Goal: Task Accomplishment & Management: Complete application form

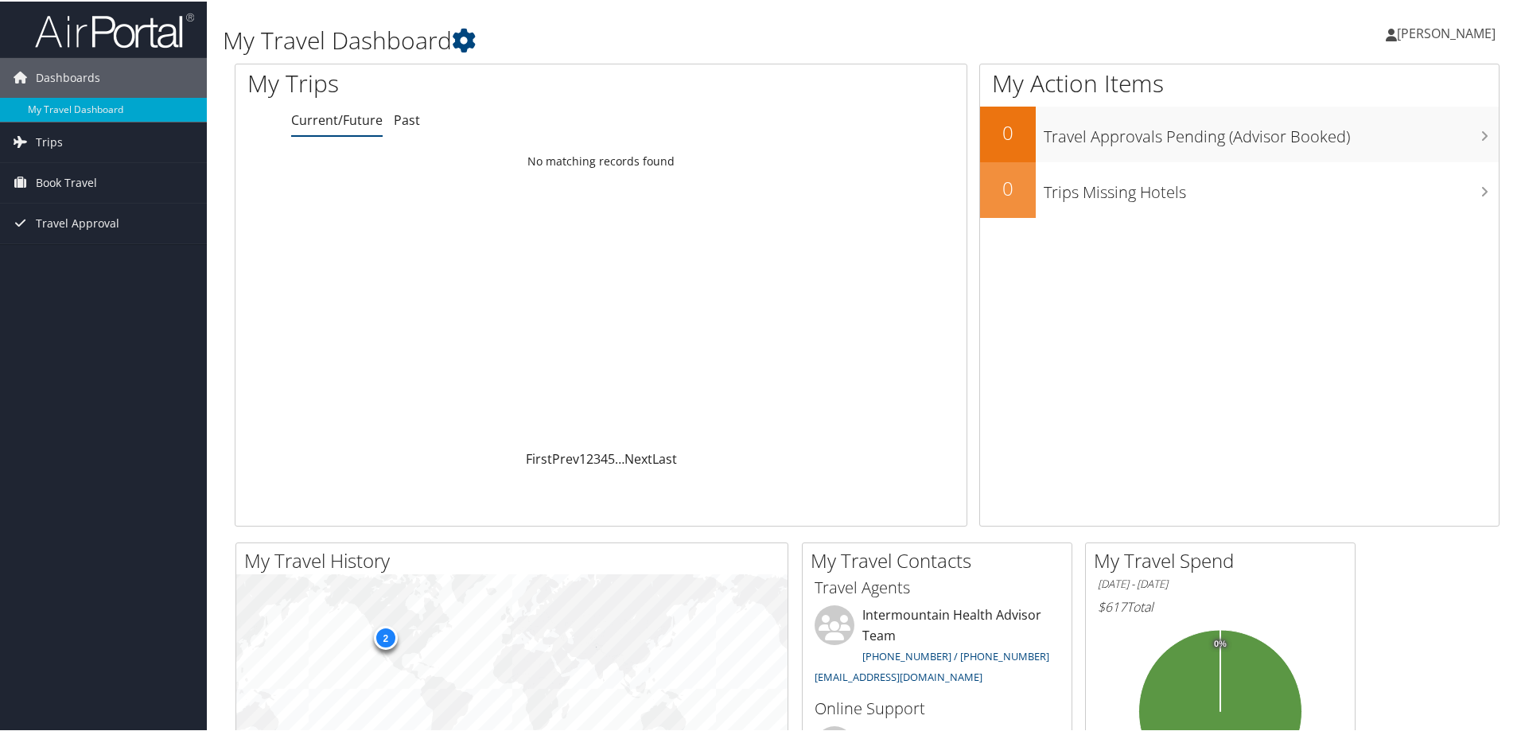
click at [321, 119] on link "Current/Future" at bounding box center [336, 118] width 91 height 17
click at [57, 179] on span "Book Travel" at bounding box center [66, 181] width 61 height 40
click at [68, 213] on link "Agent Booking Request" at bounding box center [103, 213] width 207 height 24
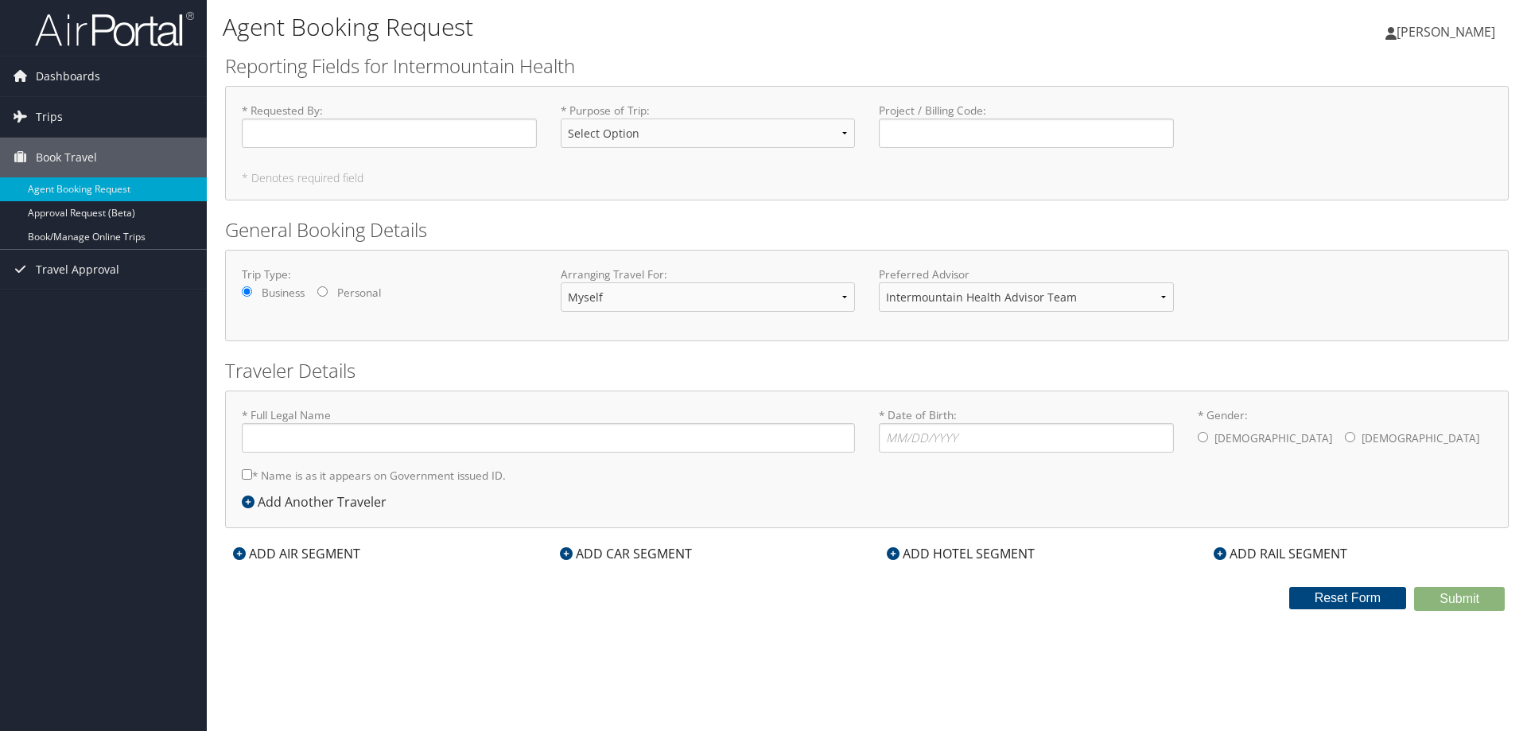
type input "[PERSON_NAME]"
click at [383, 115] on label "* Requested By : Required" at bounding box center [389, 125] width 295 height 45
click at [383, 119] on input "* Requested By : Required" at bounding box center [389, 133] width 295 height 29
click at [386, 128] on input "* Requested By : Required" at bounding box center [389, 133] width 295 height 29
type input "[PERSON_NAME]"
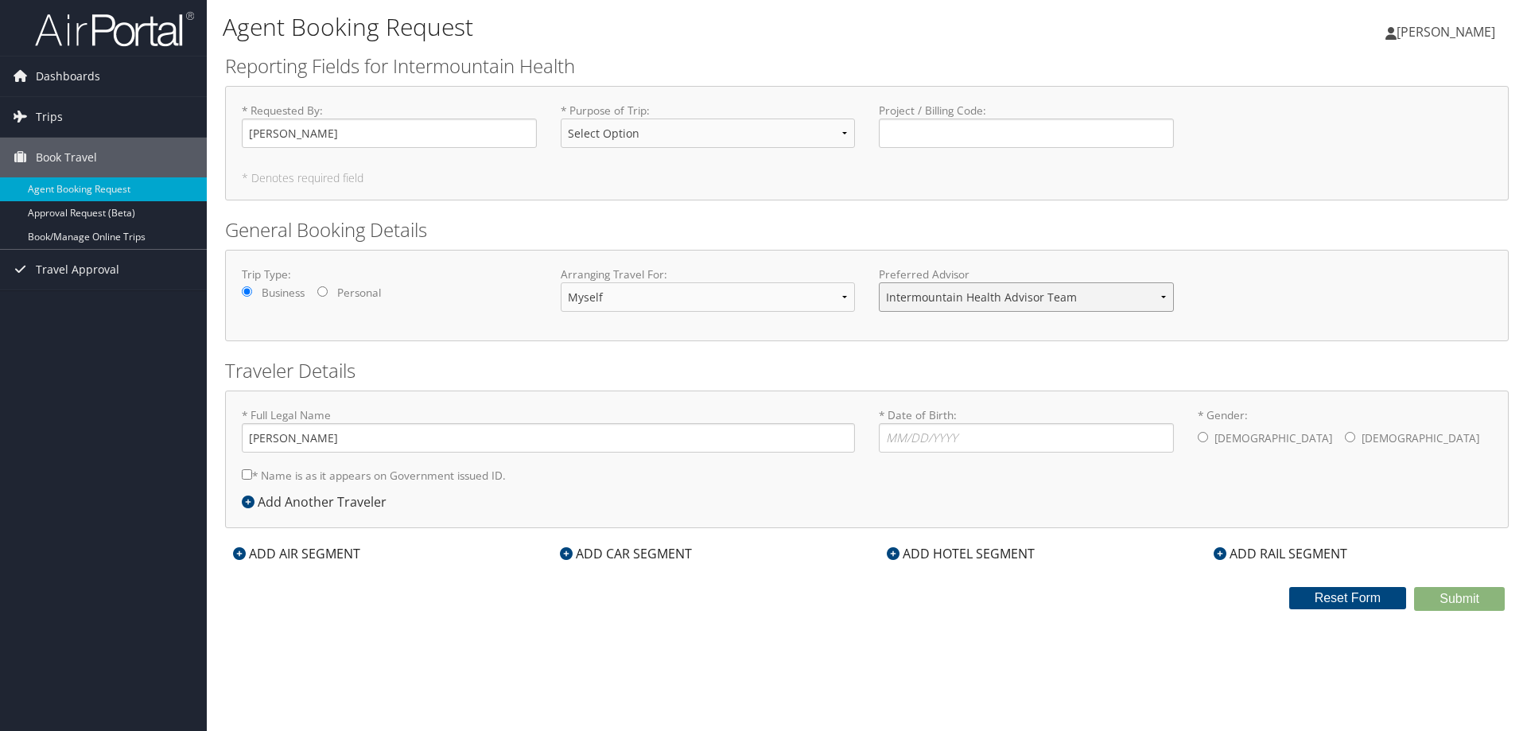
click at [1159, 304] on select "Intermountain Health Advisor Team" at bounding box center [1026, 296] width 295 height 29
click at [982, 445] on input "* Date of Birth: Invalid Date" at bounding box center [1026, 437] width 295 height 29
type input "[DATE]"
click at [1201, 441] on input "* Gender: [DEMOGRAPHIC_DATA] [DEMOGRAPHIC_DATA]" at bounding box center [1203, 437] width 10 height 10
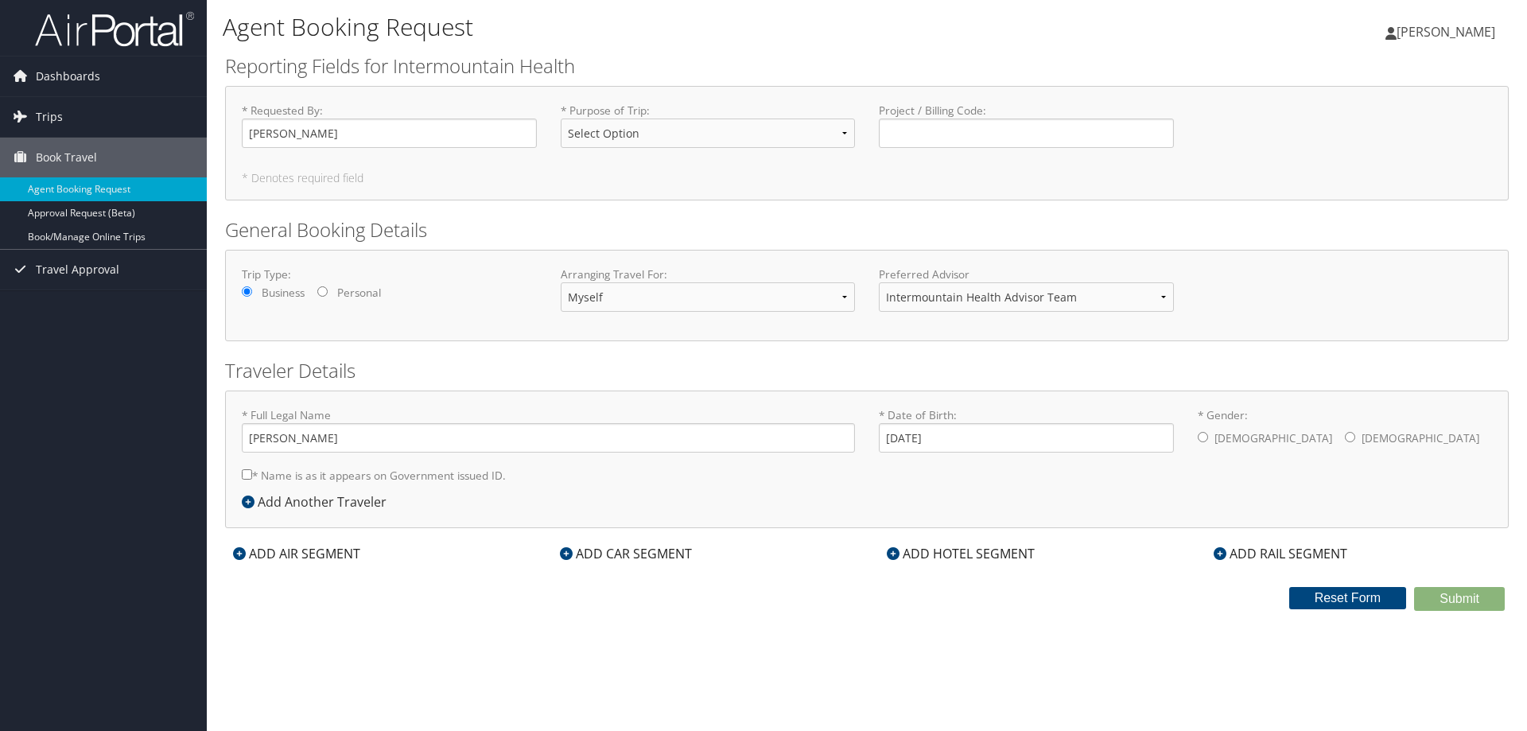
radio input "true"
click at [962, 553] on div "ADD HOTEL SEGMENT" at bounding box center [961, 553] width 164 height 19
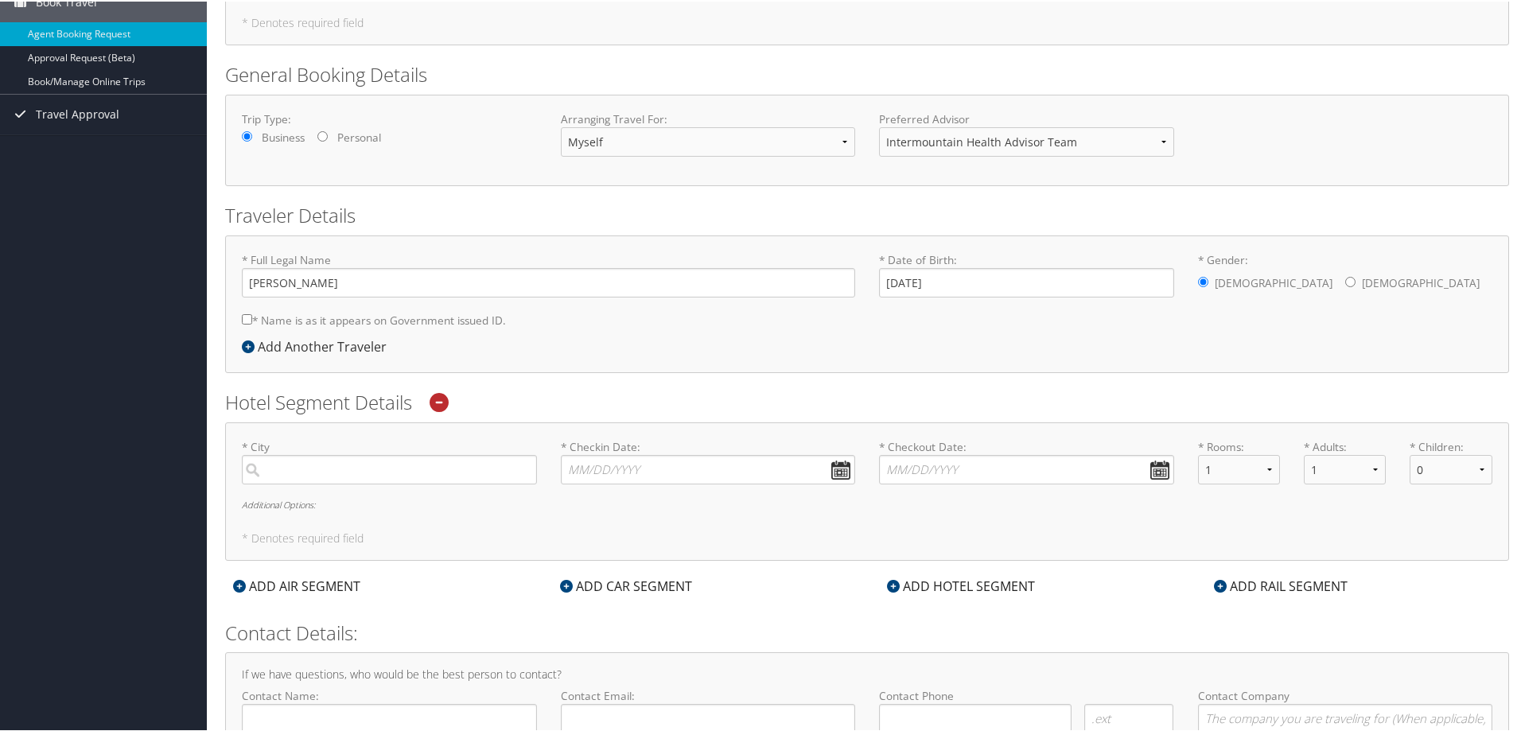
scroll to position [159, 0]
click at [391, 468] on input "search" at bounding box center [389, 465] width 295 height 29
click at [313, 465] on input "search" at bounding box center [389, 465] width 295 height 29
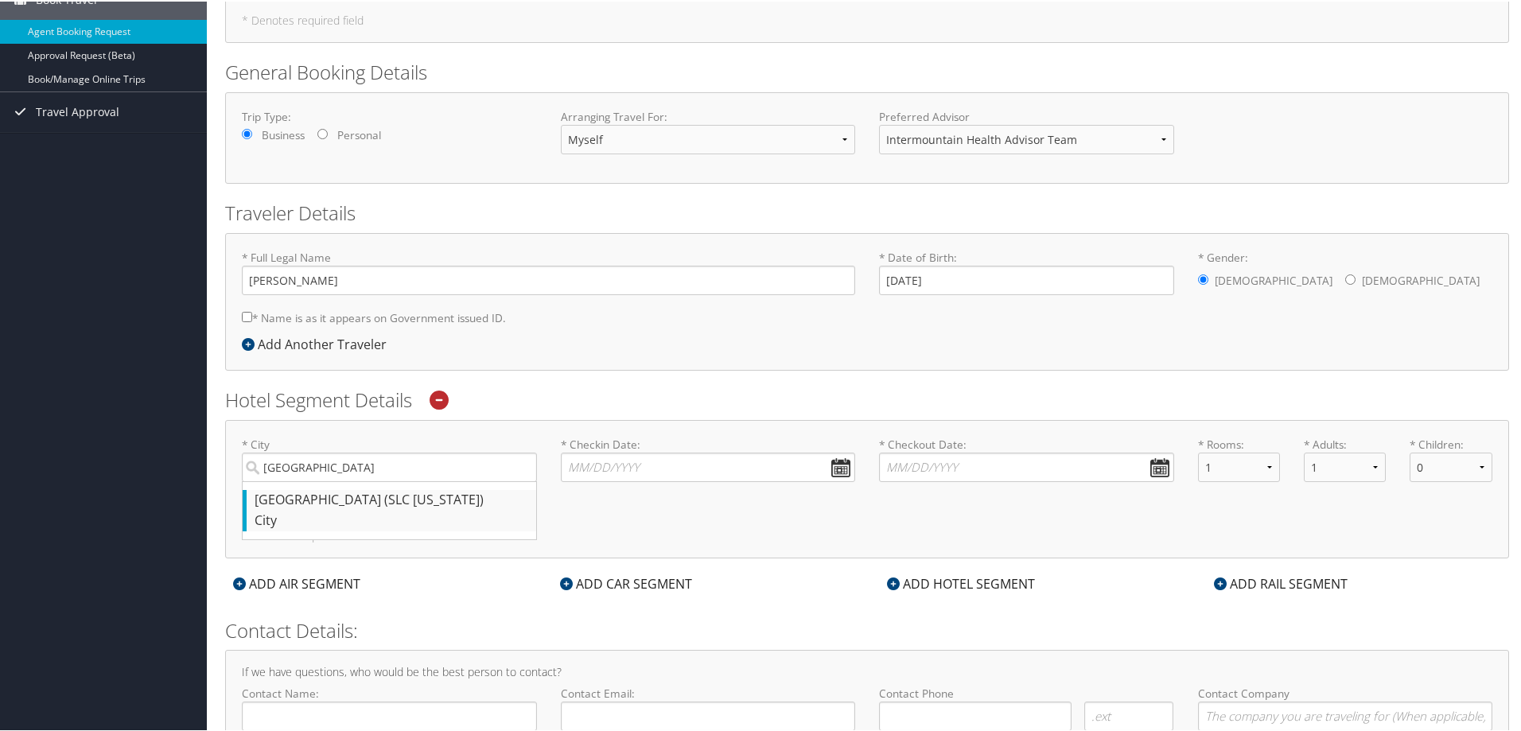
click at [304, 498] on div "[GEOGRAPHIC_DATA] (SLC [US_STATE])" at bounding box center [392, 498] width 274 height 21
click at [304, 480] on input "[GEOGRAPHIC_DATA]" at bounding box center [389, 465] width 295 height 29
type input "[GEOGRAPHIC_DATA]"
click at [674, 464] on input "* Checkin Date: Dates must be valid" at bounding box center [708, 465] width 295 height 29
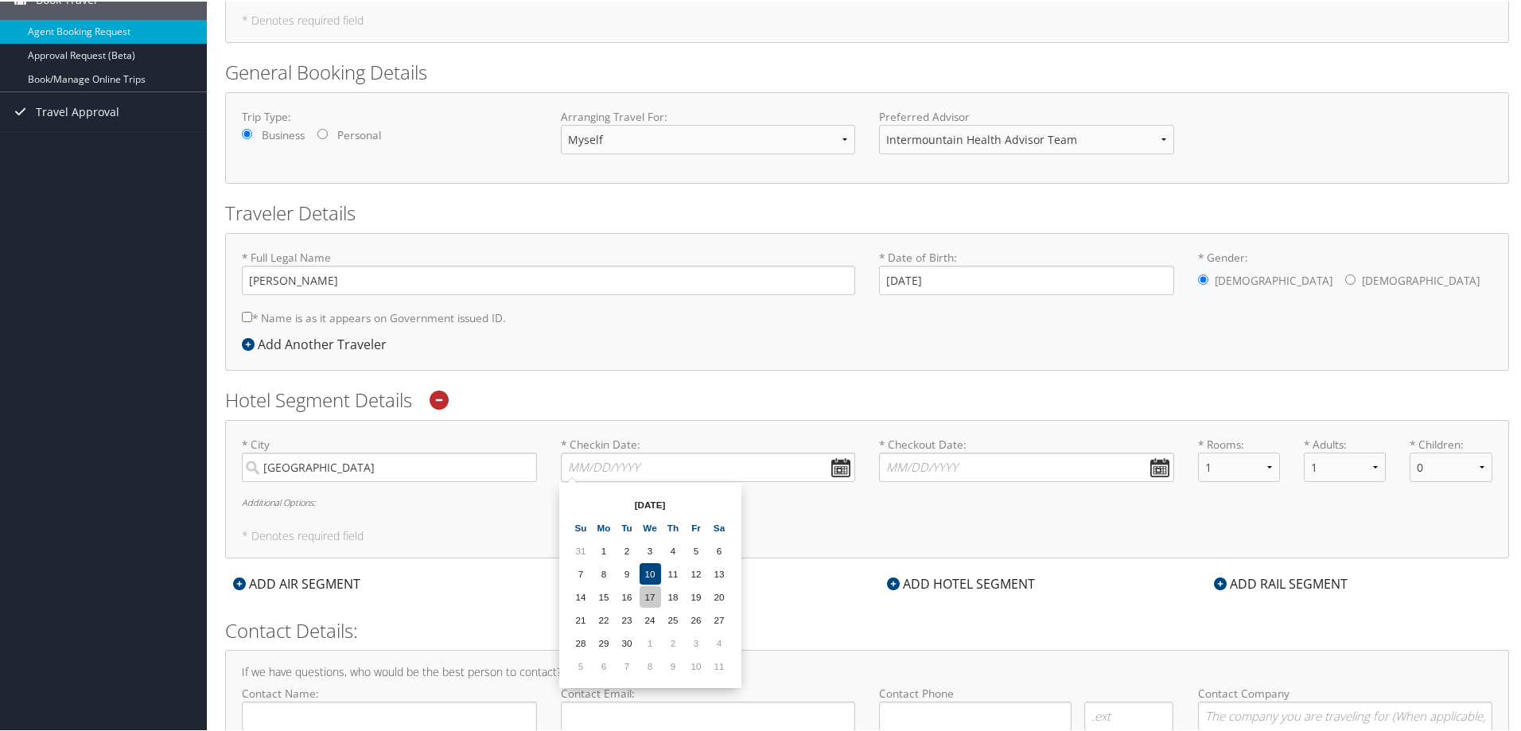
click at [651, 601] on td "17" at bounding box center [649, 595] width 21 height 21
type input "[DATE]"
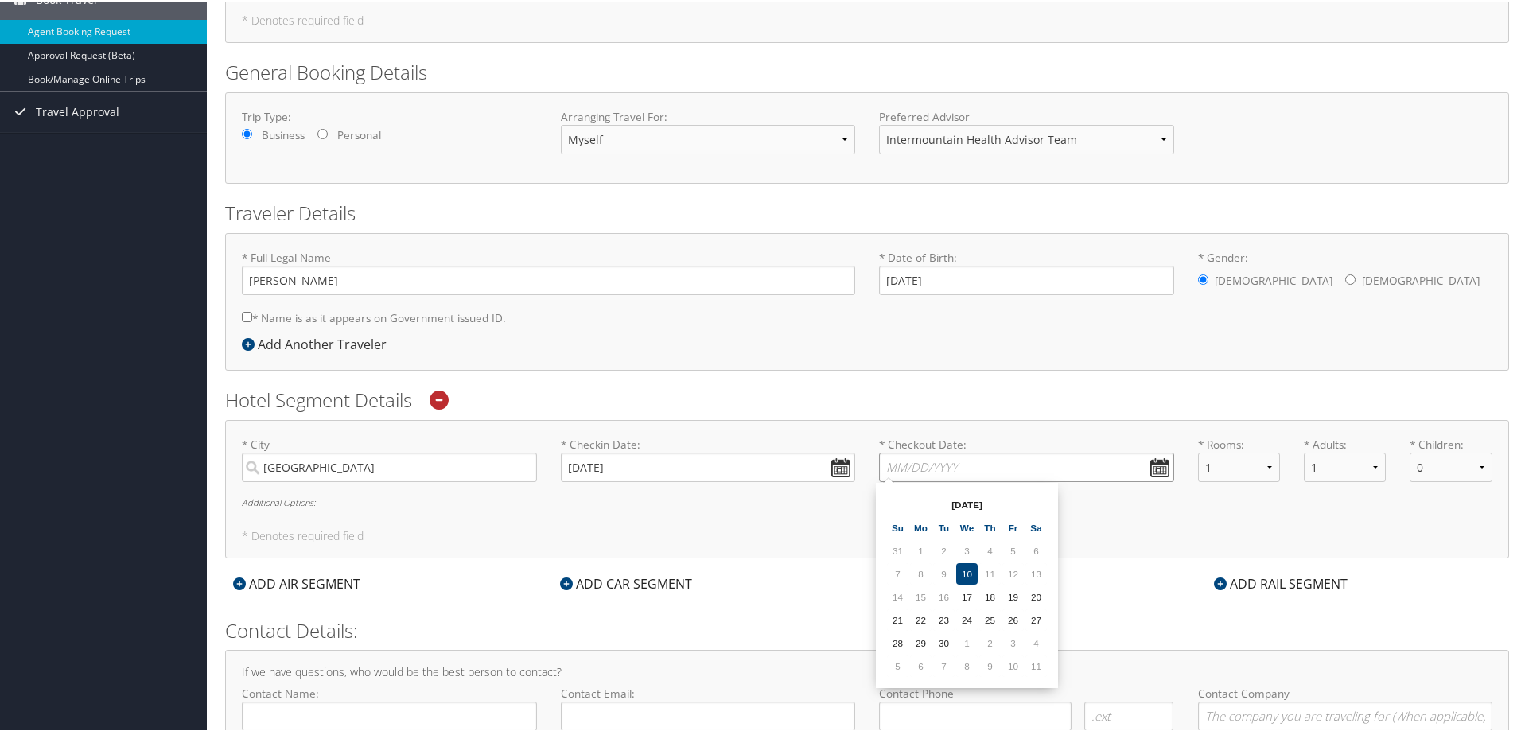
click at [962, 469] on input "* Checkout Date: Dates must be valid" at bounding box center [1026, 465] width 295 height 29
click at [996, 600] on td "18" at bounding box center [989, 595] width 21 height 21
type input "[DATE]"
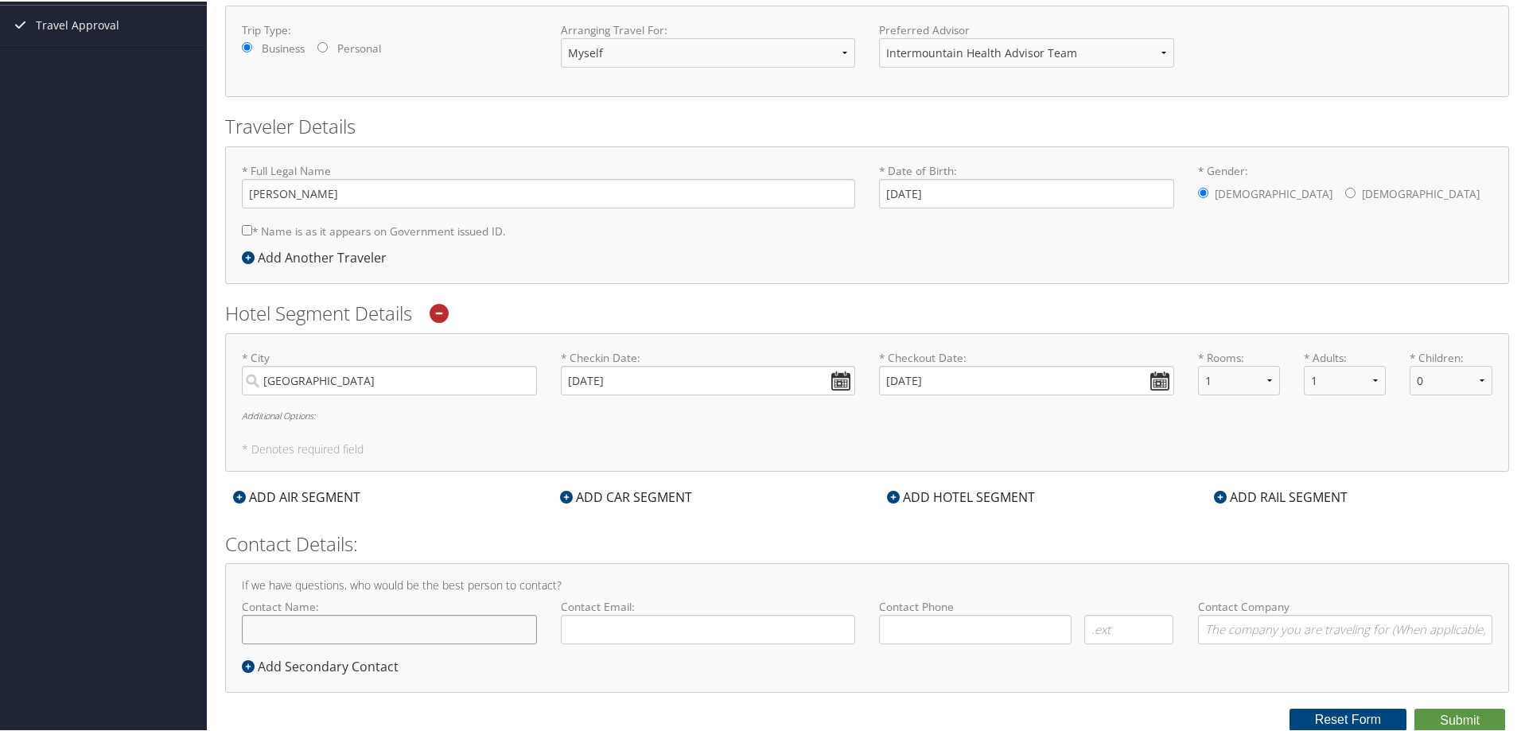
click at [408, 631] on input "Contact Name:" at bounding box center [389, 627] width 295 height 29
type input "[PERSON_NAME]"
type input "[PERSON_NAME][EMAIL_ADDRESS][PERSON_NAME][DOMAIN_NAME]"
type input "( ) -"
type input "classic air medical"
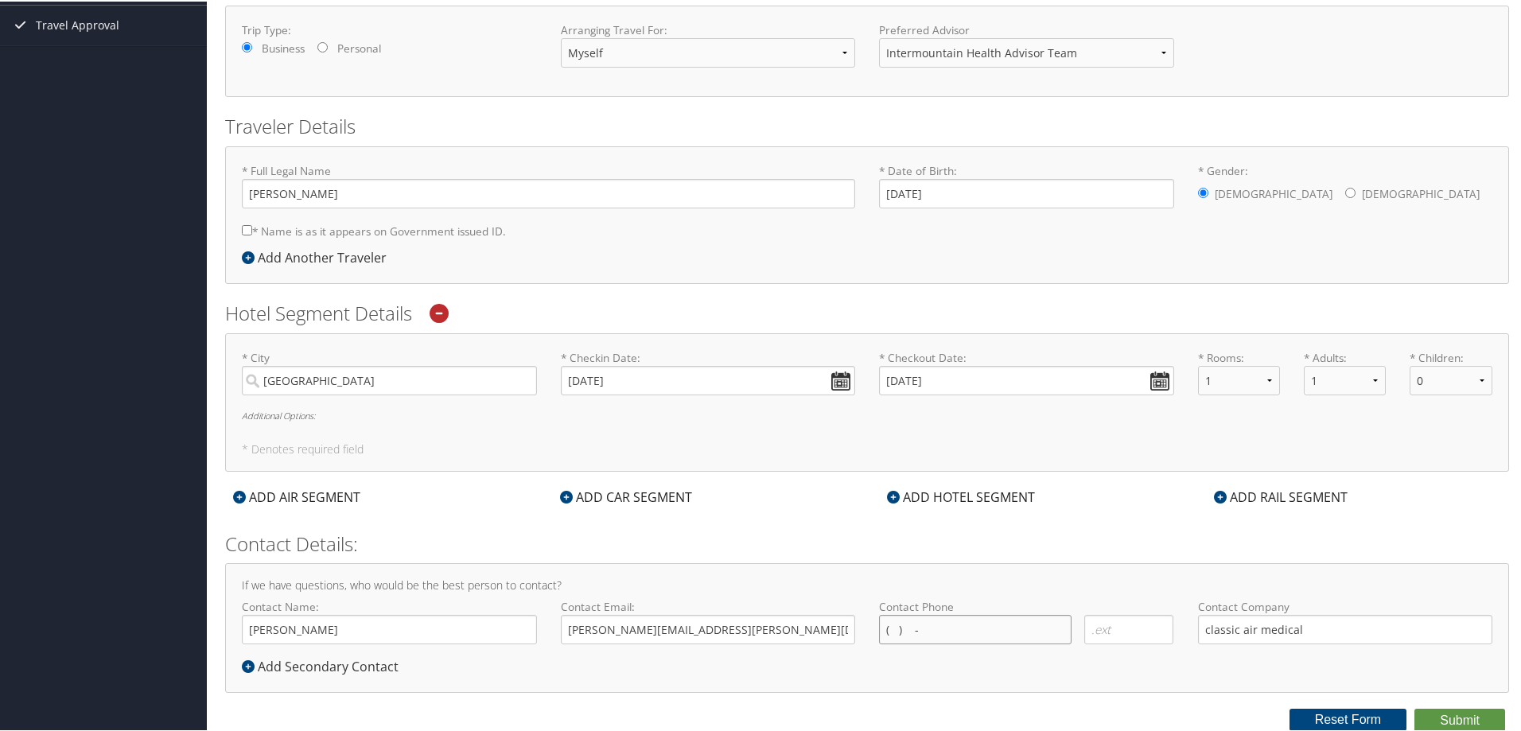
click at [950, 631] on input "( ) -" at bounding box center [975, 627] width 192 height 29
type input "( ) -"
click at [946, 643] on div "Required" at bounding box center [975, 634] width 205 height 42
click at [947, 633] on input "( ) -" at bounding box center [975, 627] width 192 height 29
type input "[PHONE_NUMBER]"
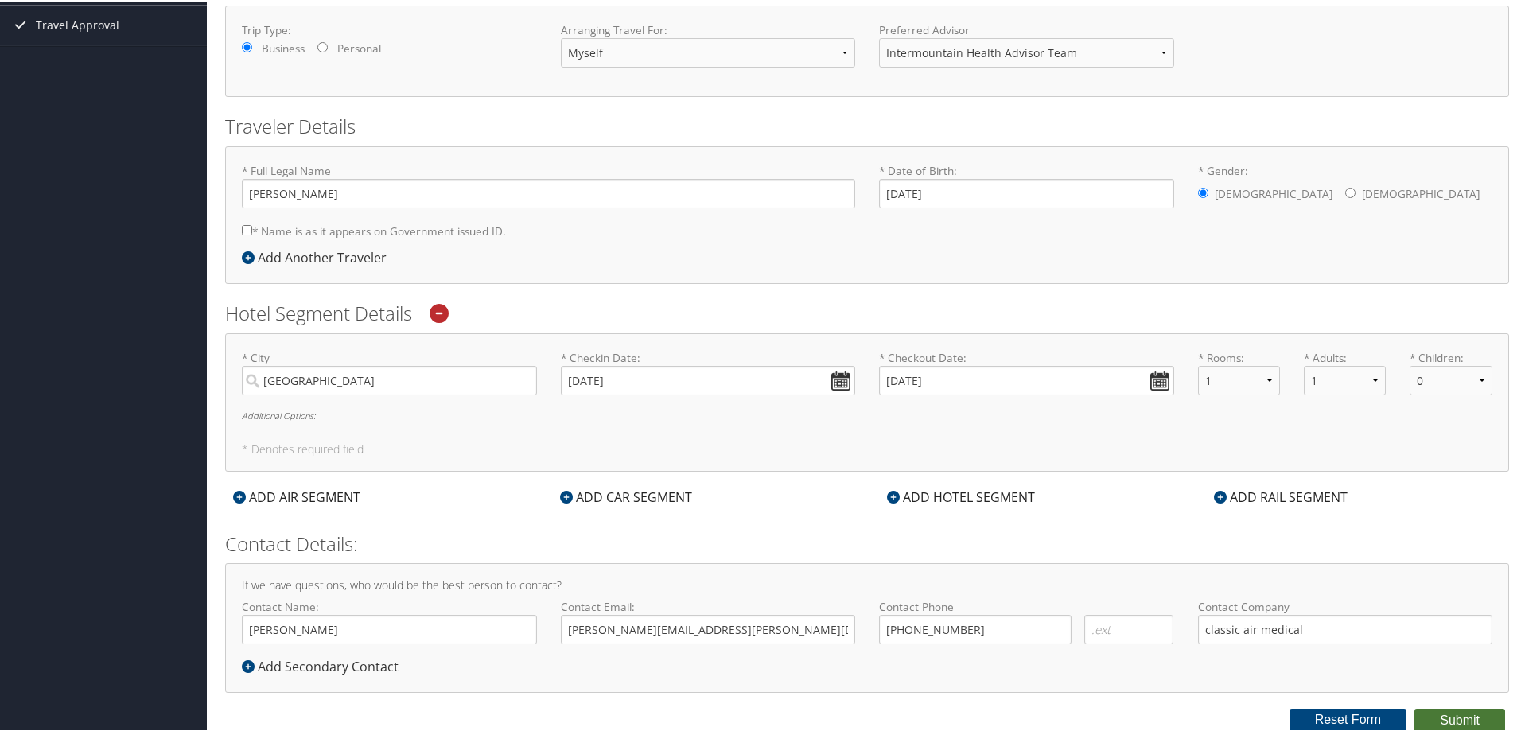
click at [1473, 715] on button "Submit" at bounding box center [1459, 719] width 91 height 24
click at [286, 192] on input "[PERSON_NAME]" at bounding box center [548, 191] width 613 height 29
type input "[PERSON_NAME]"
click at [241, 228] on div "* Full Legal Name [PERSON_NAME] * Name is as it appears on Government issued ID…" at bounding box center [548, 203] width 637 height 85
click at [253, 228] on label "* Name is as it appears on Government issued ID." at bounding box center [374, 229] width 264 height 29
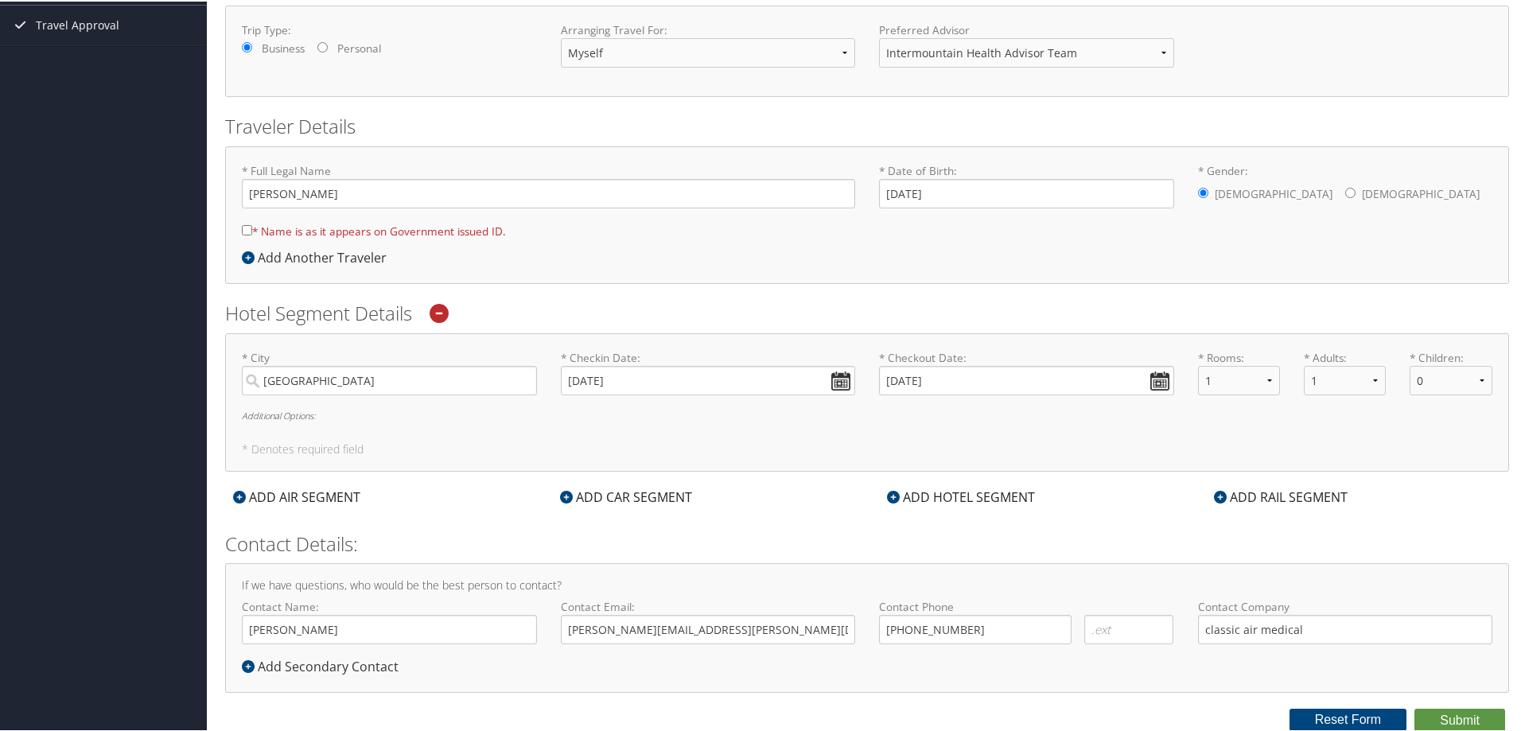
click at [252, 228] on input "* Name is as it appears on Government issued ID." at bounding box center [247, 229] width 10 height 10
checkbox input "true"
click at [1451, 719] on button "Submit" at bounding box center [1459, 719] width 91 height 24
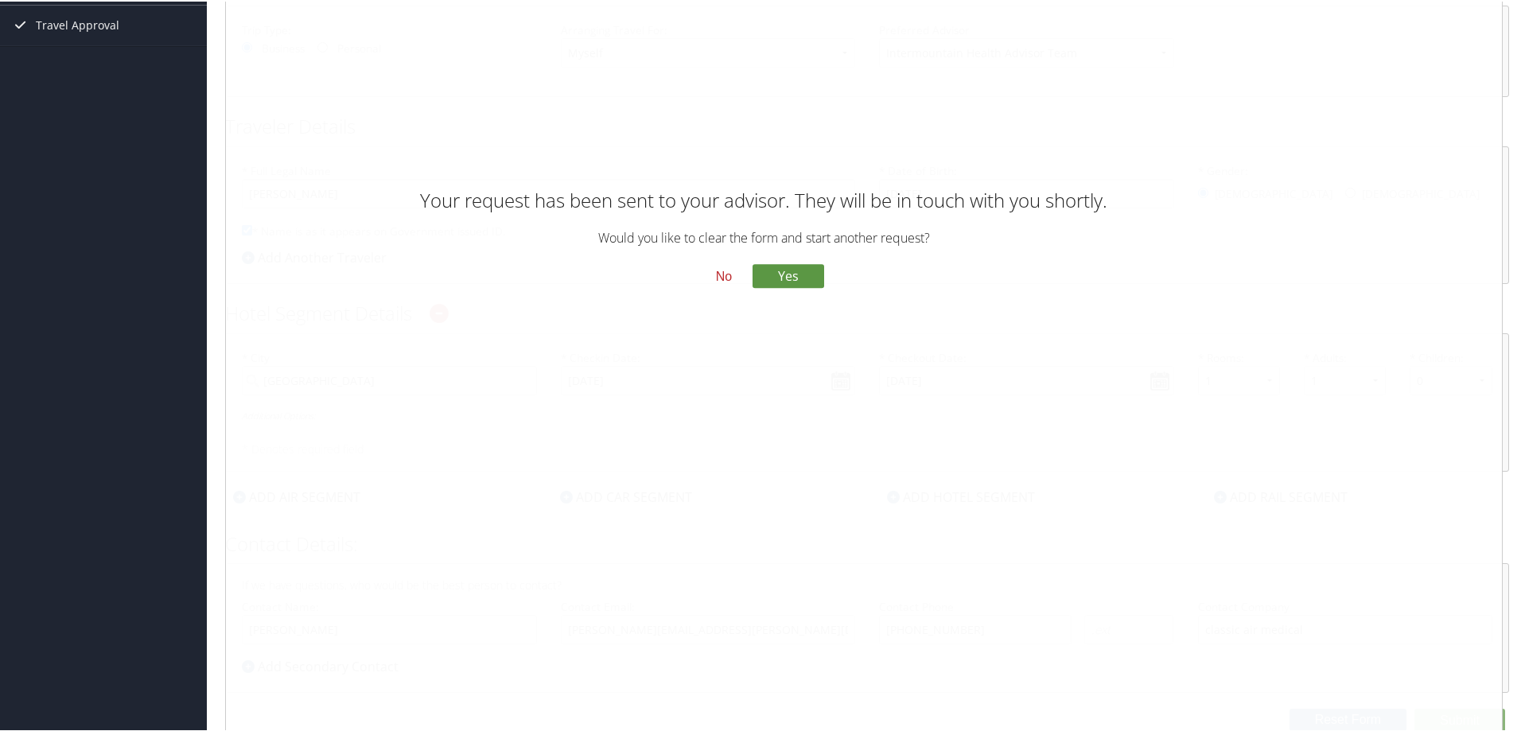
click at [717, 279] on button "No" at bounding box center [723, 275] width 41 height 27
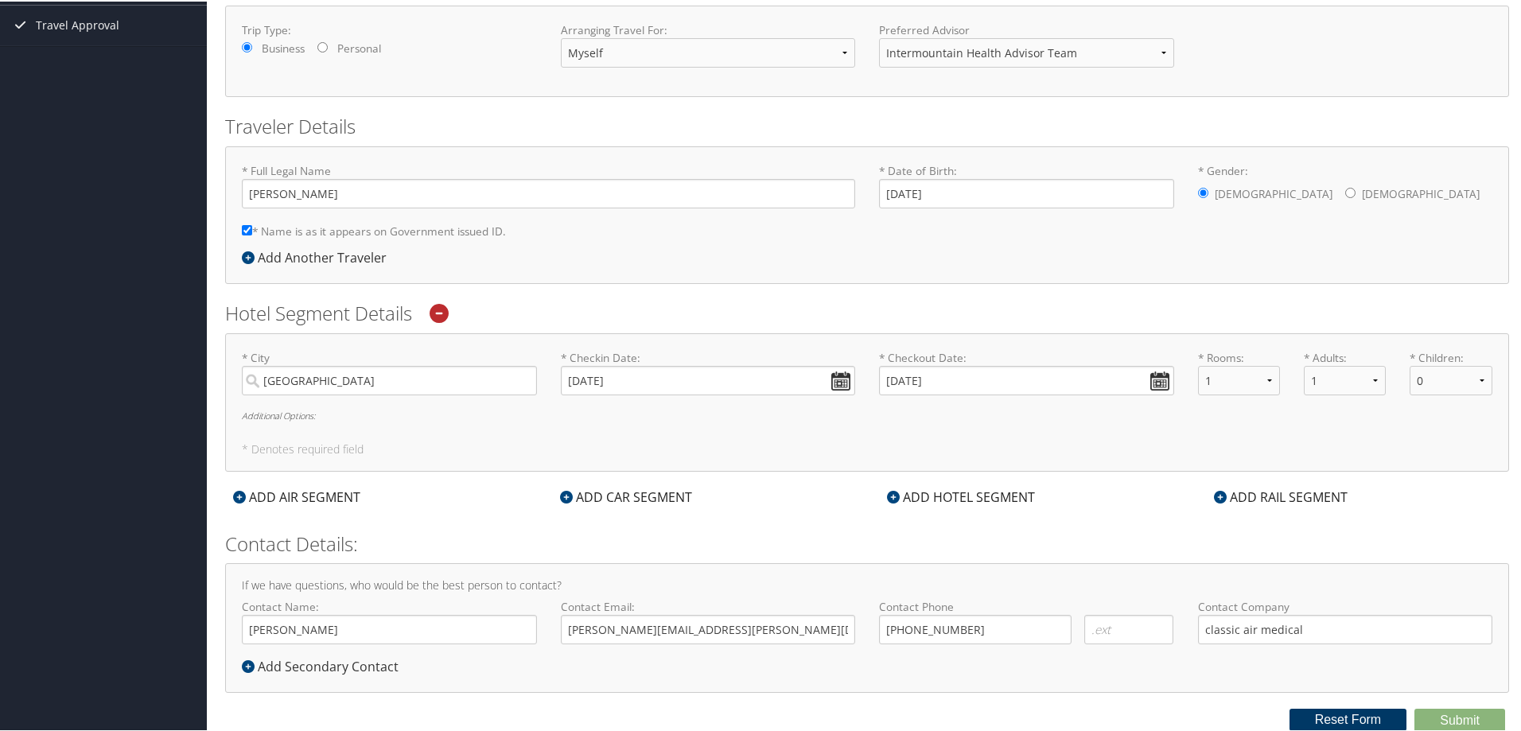
click at [1336, 721] on button "Reset Form" at bounding box center [1348, 718] width 118 height 22
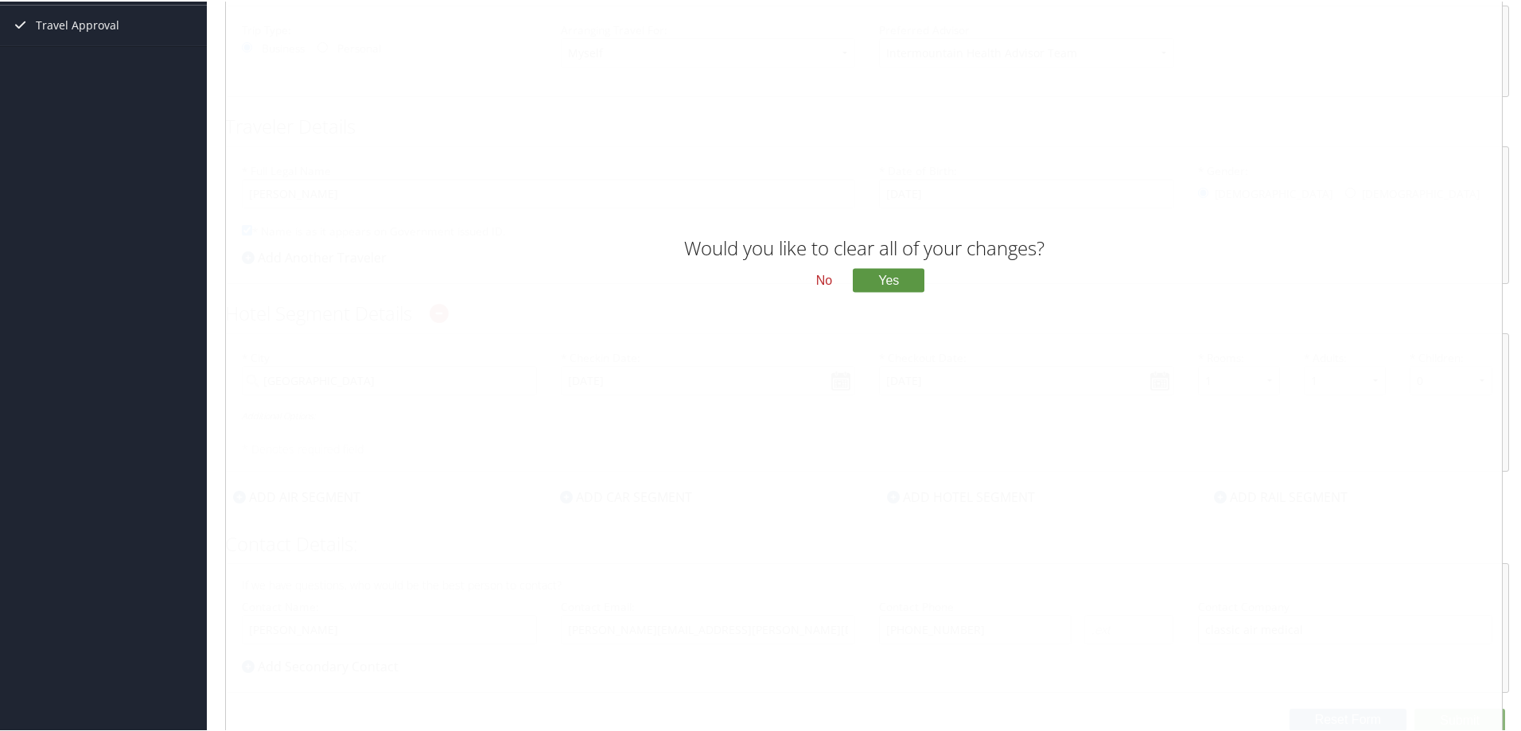
click at [349, 187] on div "Would you like to clear all of your changes? No Yes" at bounding box center [864, 269] width 1300 height 923
click at [819, 281] on button "No" at bounding box center [823, 279] width 41 height 27
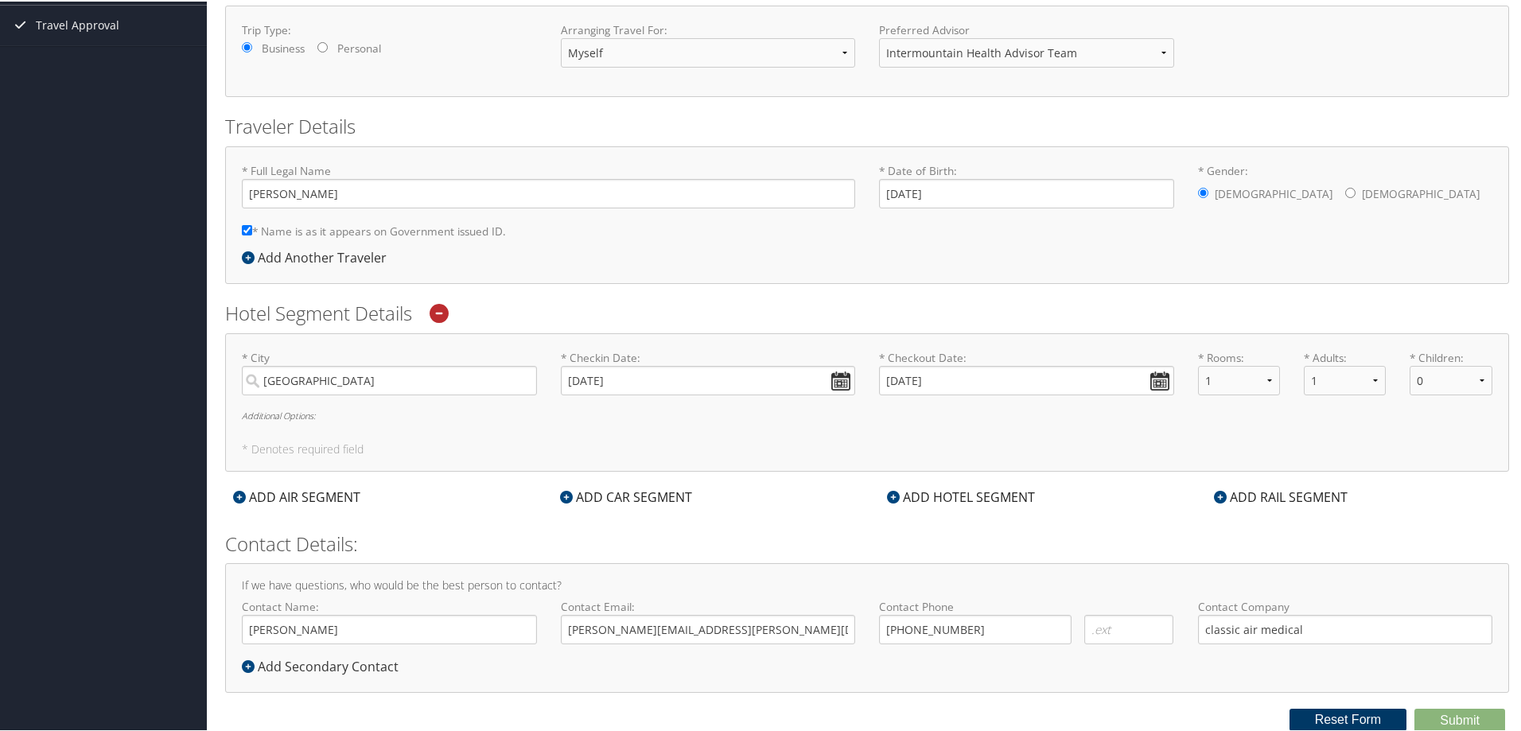
click at [1316, 713] on button "Reset Form" at bounding box center [1348, 718] width 118 height 22
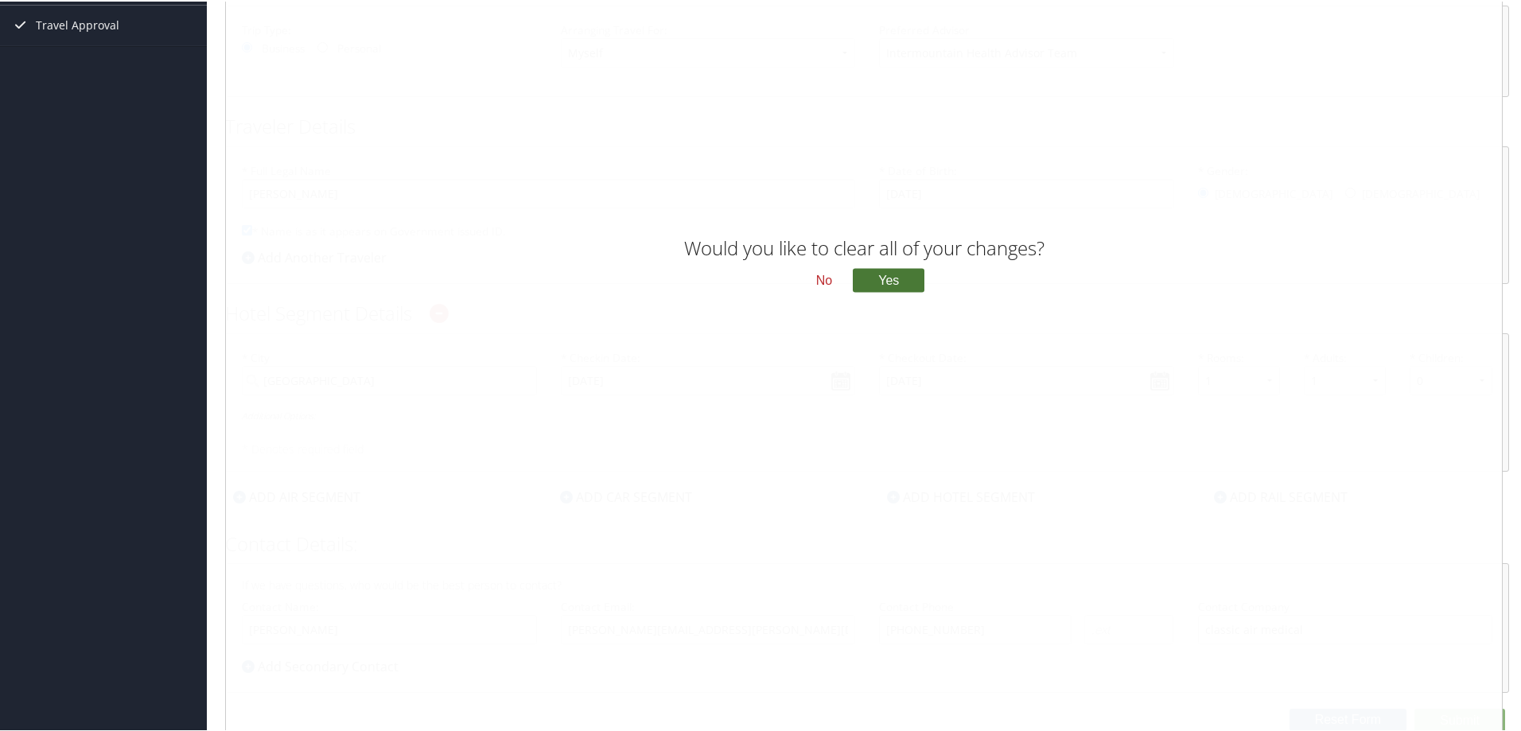
click at [906, 276] on button "Yes" at bounding box center [889, 279] width 72 height 24
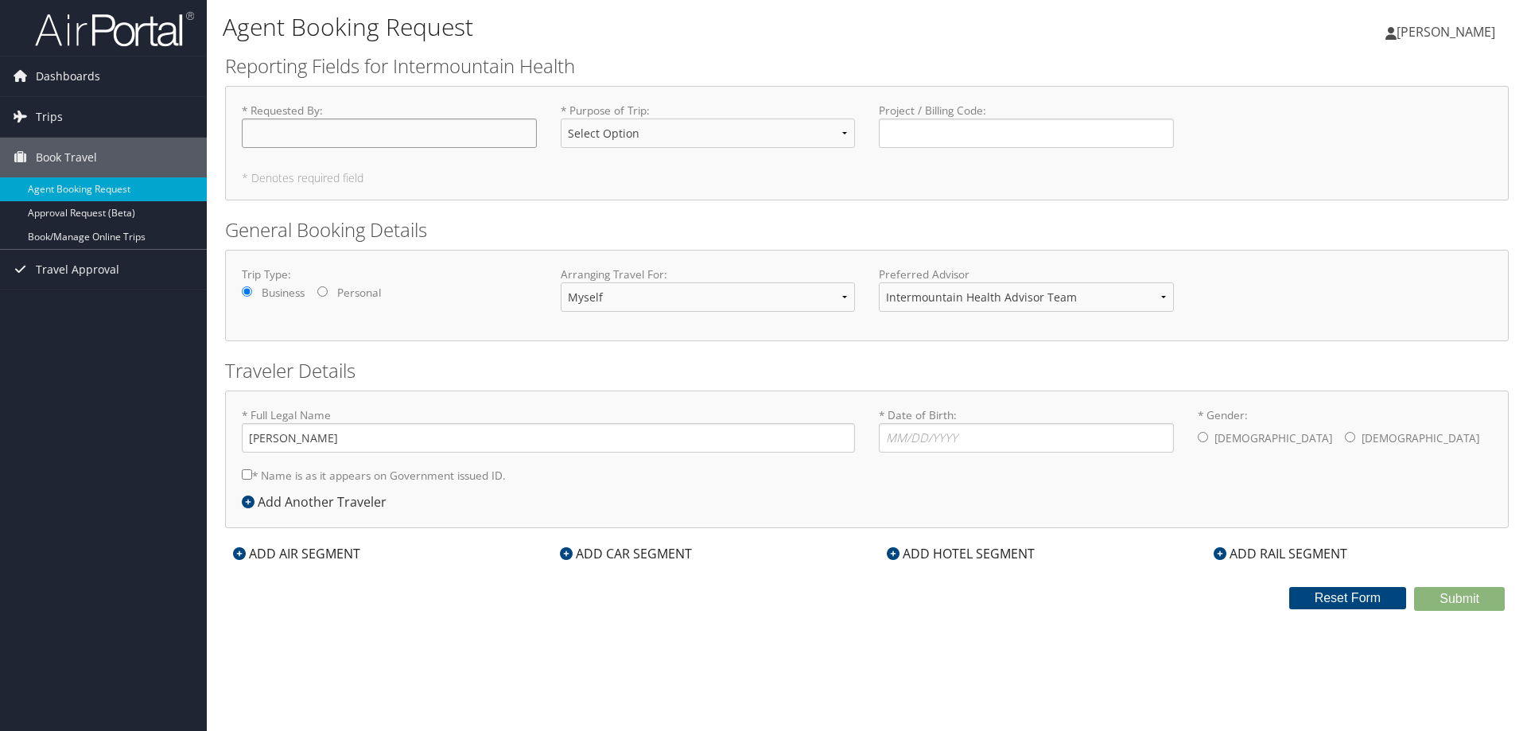
click at [344, 132] on input "* Requested By : Required" at bounding box center [389, 133] width 295 height 29
type input "[PERSON_NAME]"
click at [709, 139] on select "Select Option 3rd Party Reimbursable Business CME Conf or Education Groups Pers…" at bounding box center [708, 133] width 295 height 29
select select "Business"
click at [561, 119] on select "Select Option 3rd Party Reimbursable Business CME Conf or Education Groups Pers…" at bounding box center [708, 133] width 295 height 29
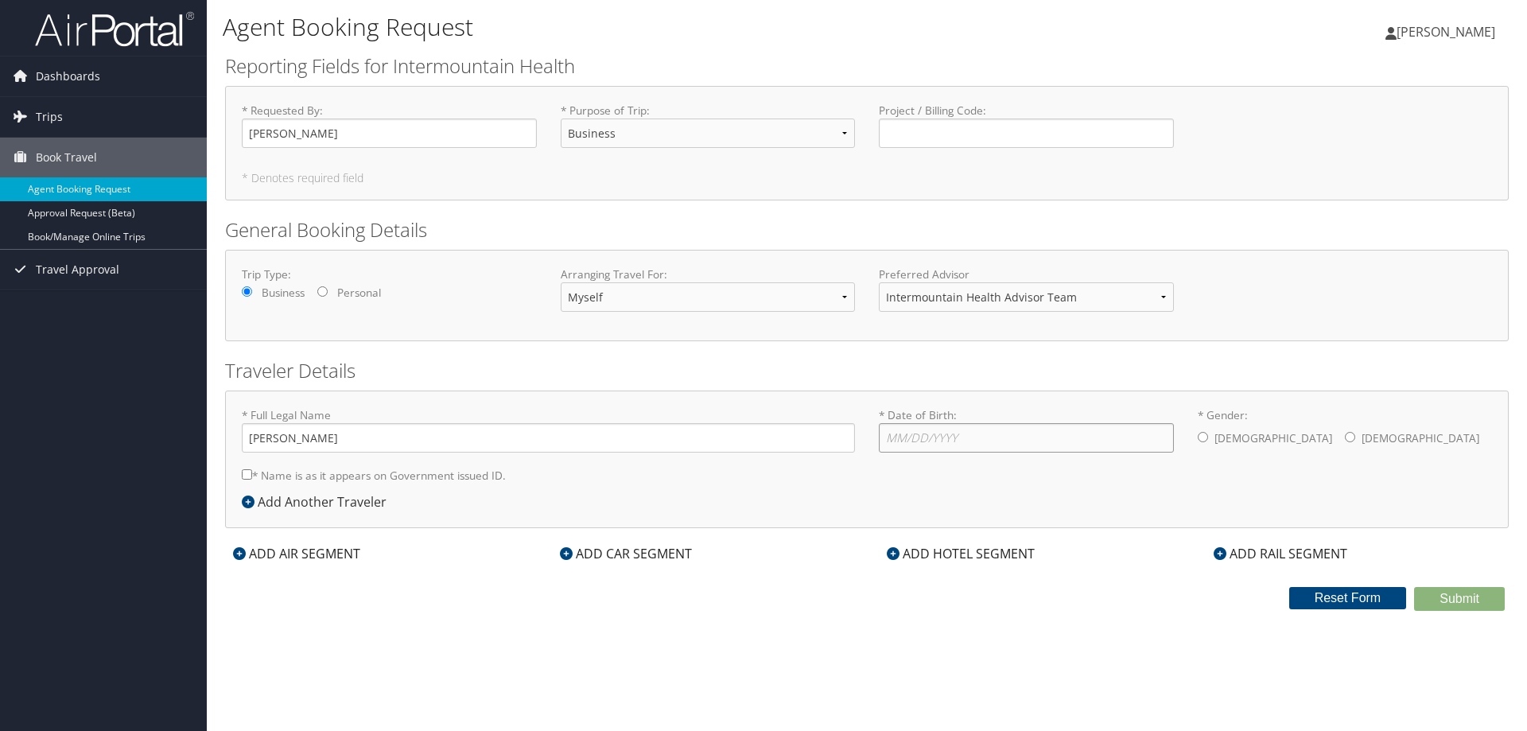
click at [911, 437] on input "* Date of Birth: Invalid Date" at bounding box center [1026, 437] width 295 height 29
type input "[DATE]"
click at [1203, 439] on input "* Gender: [DEMOGRAPHIC_DATA] [DEMOGRAPHIC_DATA]" at bounding box center [1203, 437] width 10 height 10
radio input "true"
click at [979, 556] on div "ADD HOTEL SEGMENT" at bounding box center [961, 553] width 164 height 19
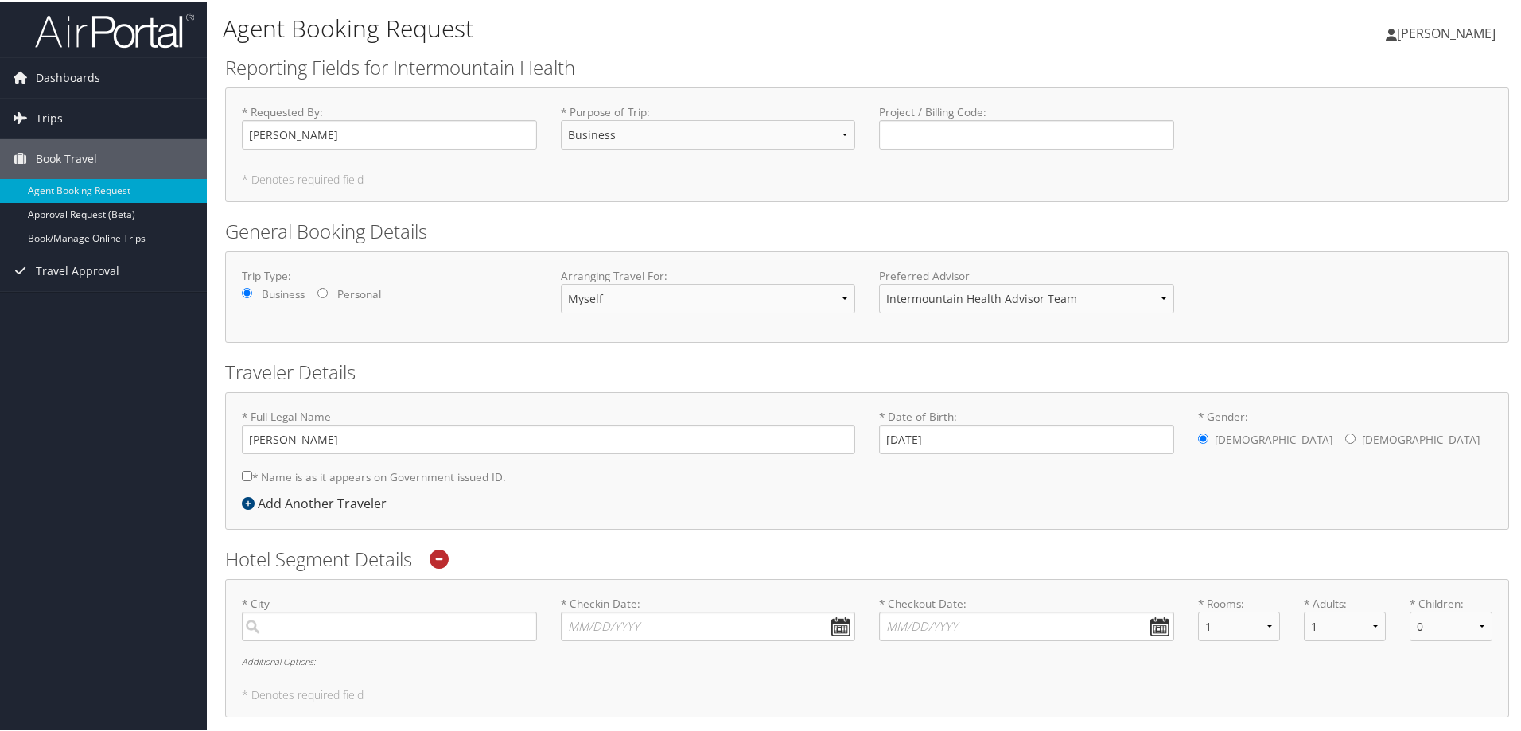
scroll to position [246, 0]
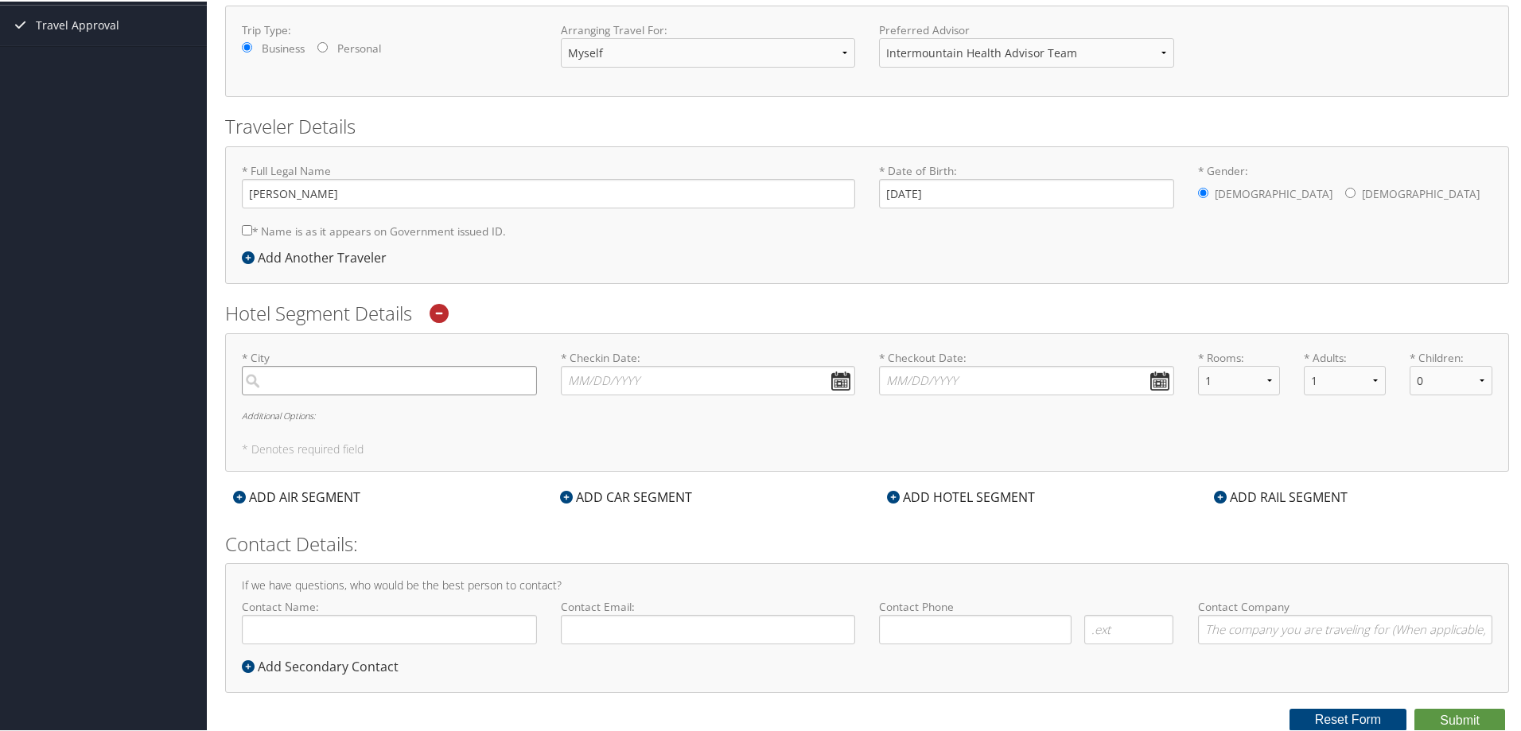
click at [361, 384] on input "search" at bounding box center [389, 378] width 295 height 29
click at [343, 377] on input "search" at bounding box center [389, 378] width 295 height 29
click at [326, 416] on div "[GEOGRAPHIC_DATA] (SLC [US_STATE])" at bounding box center [392, 412] width 274 height 21
click at [326, 394] on input "Salt La" at bounding box center [389, 378] width 295 height 29
type input "[GEOGRAPHIC_DATA]"
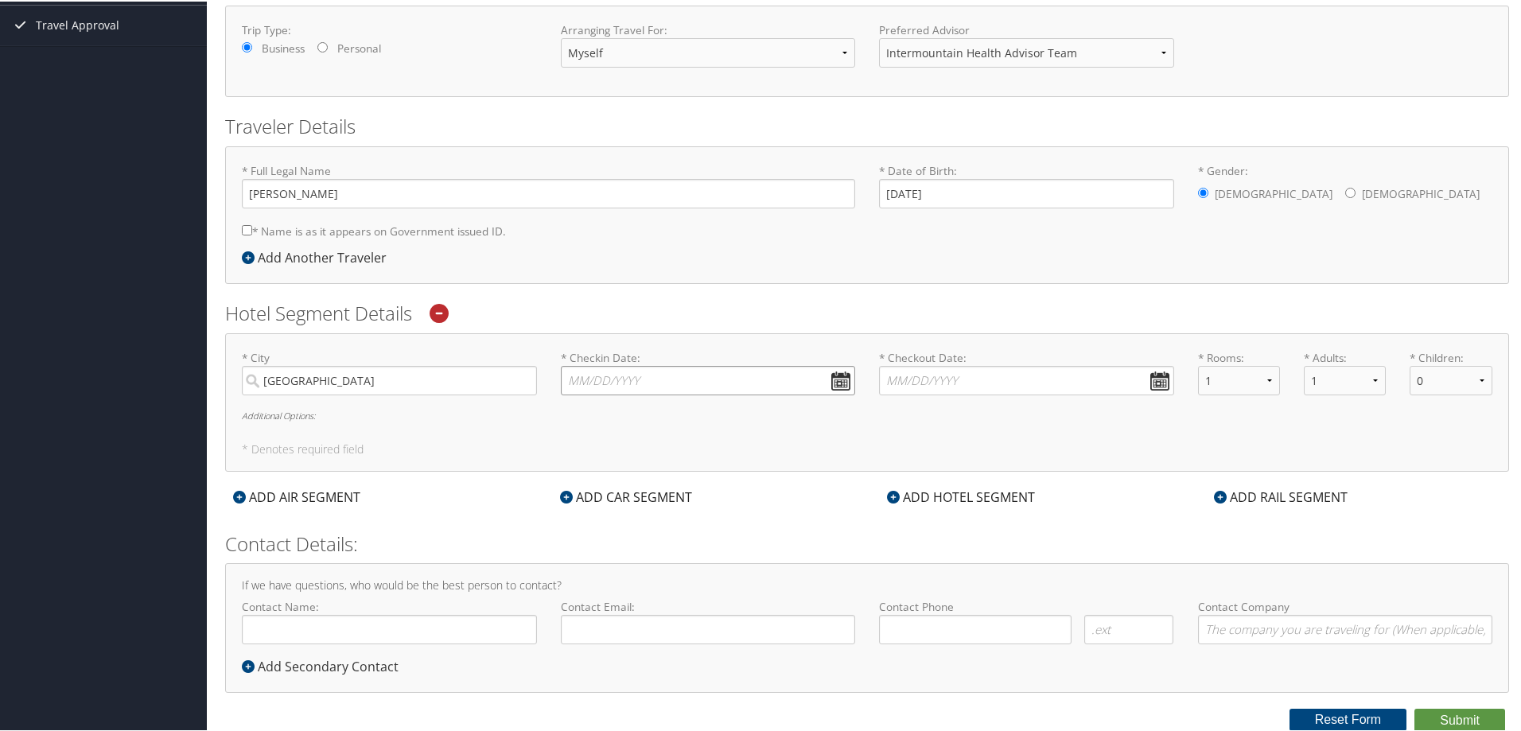
click at [621, 379] on input "* Checkin Date: Dates must be valid" at bounding box center [708, 378] width 295 height 29
click at [634, 510] on td "16" at bounding box center [626, 508] width 21 height 21
type input "09/16/2025"
click at [970, 383] on input "* Checkout Date: Dates must be valid" at bounding box center [1026, 378] width 295 height 29
click at [991, 511] on td "18" at bounding box center [989, 508] width 21 height 21
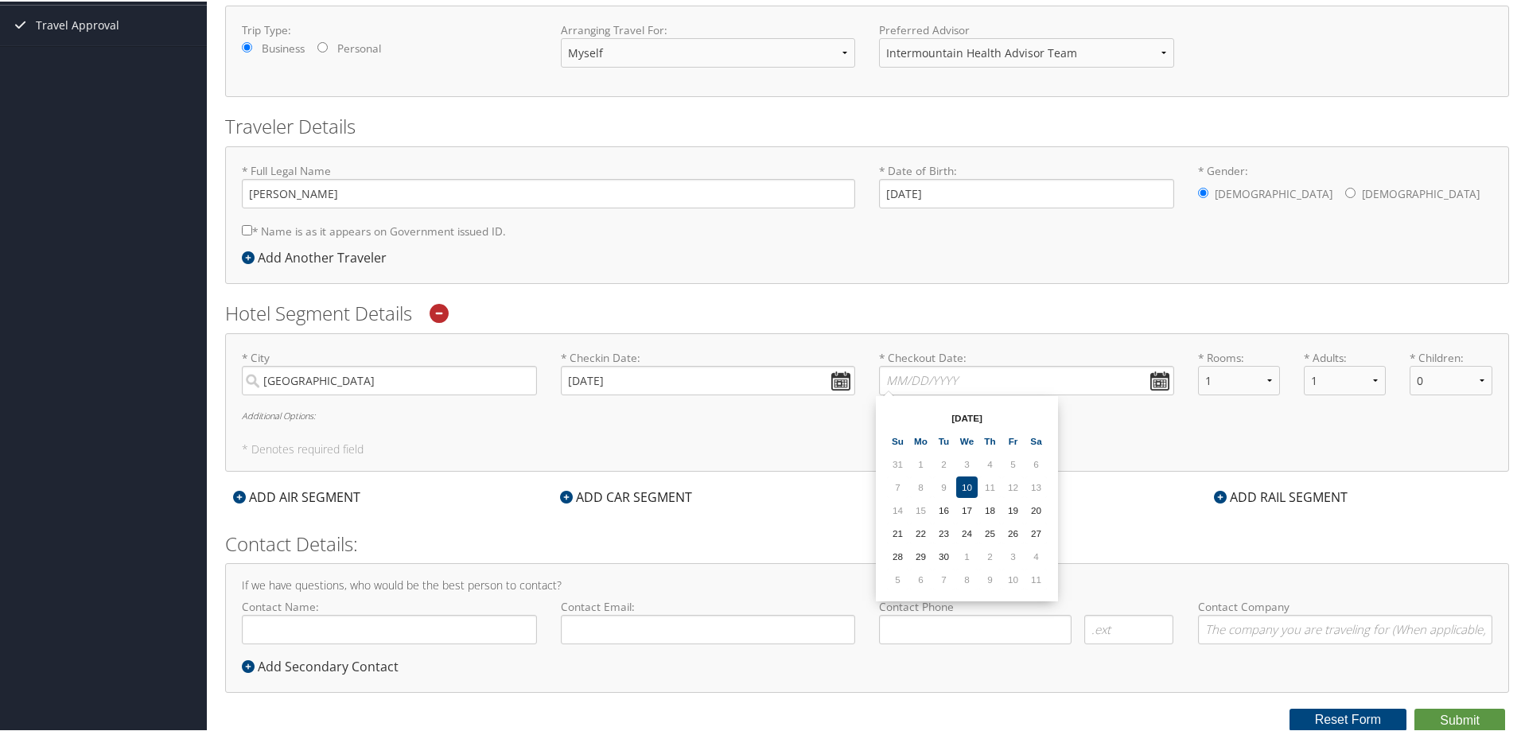
type input "[DATE]"
click at [1445, 722] on button "Submit" at bounding box center [1459, 719] width 91 height 24
click at [248, 232] on input "* Name is as it appears on Government issued ID." at bounding box center [247, 229] width 10 height 10
checkbox input "true"
click at [282, 191] on input "[PERSON_NAME]" at bounding box center [548, 191] width 613 height 29
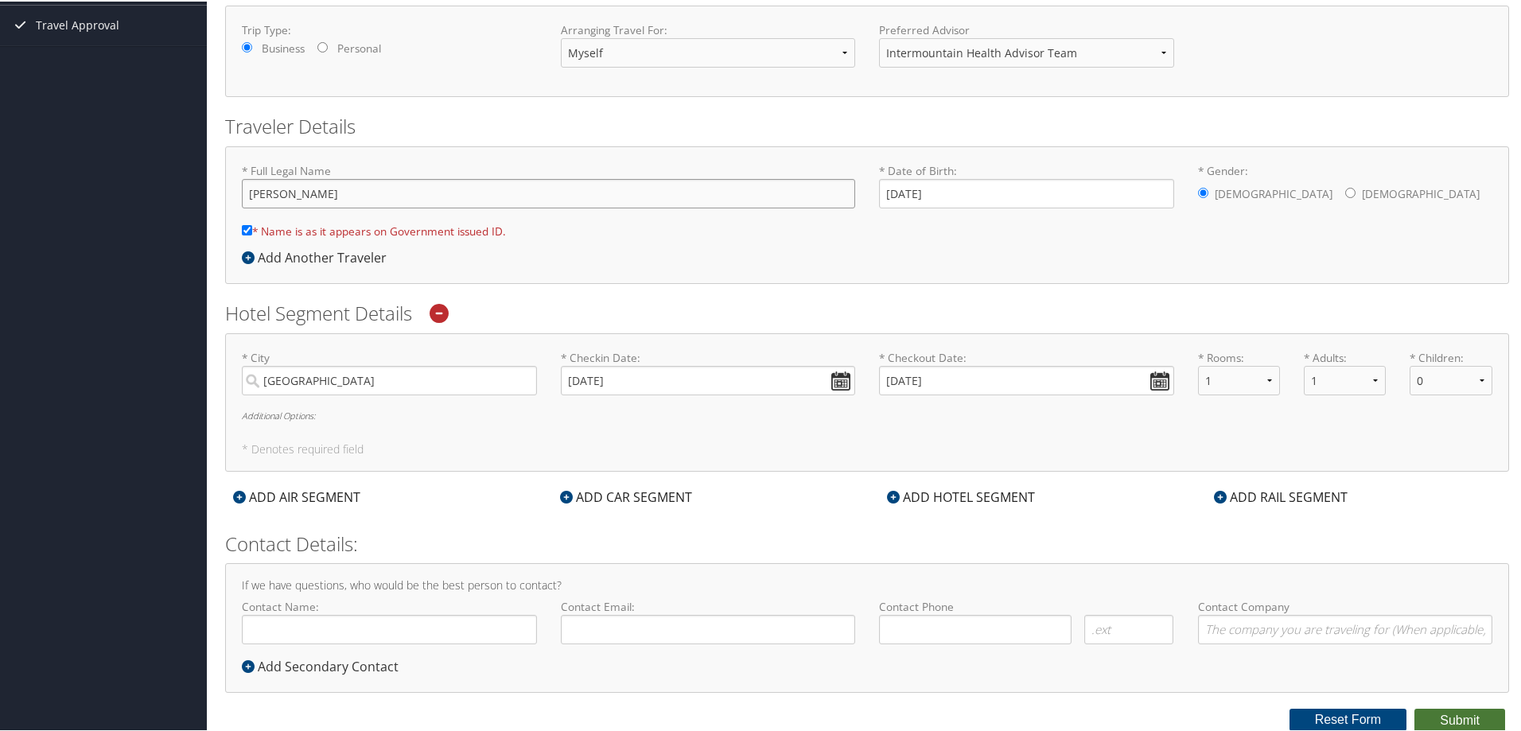
type input "[PERSON_NAME]"
click at [1456, 724] on button "Submit" at bounding box center [1459, 719] width 91 height 24
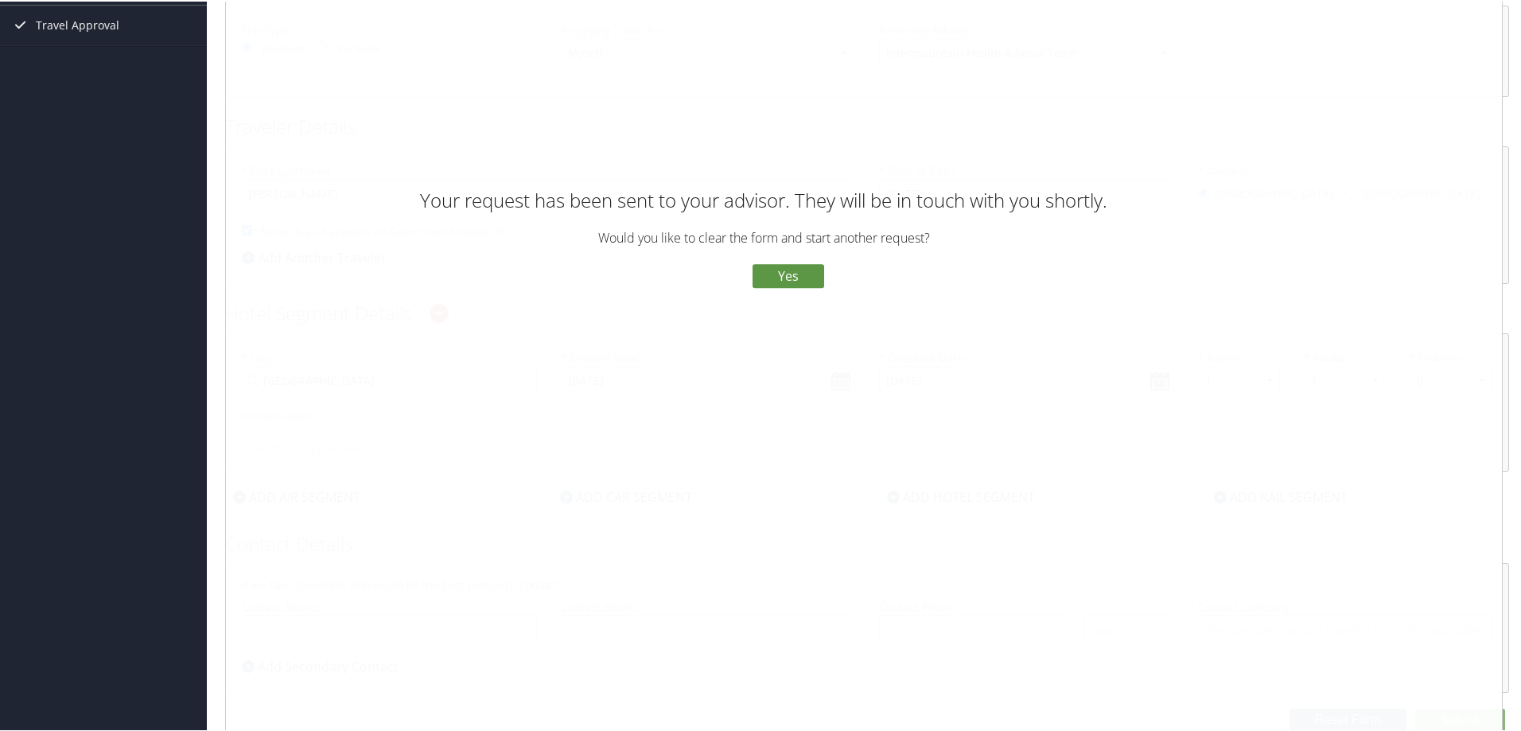
click at [717, 265] on button "No" at bounding box center [723, 275] width 41 height 27
